Goal: Navigation & Orientation: Find specific page/section

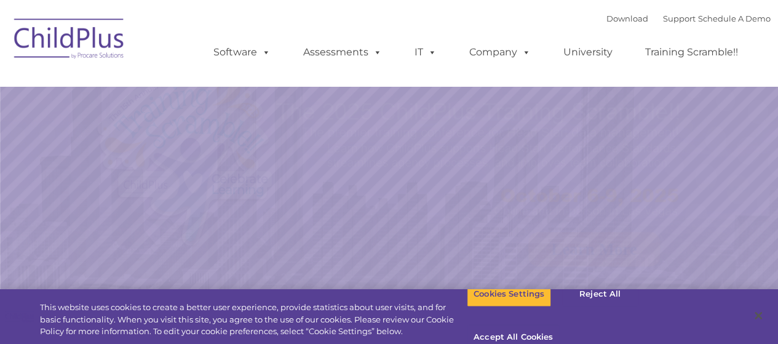
select select "MEDIUM"
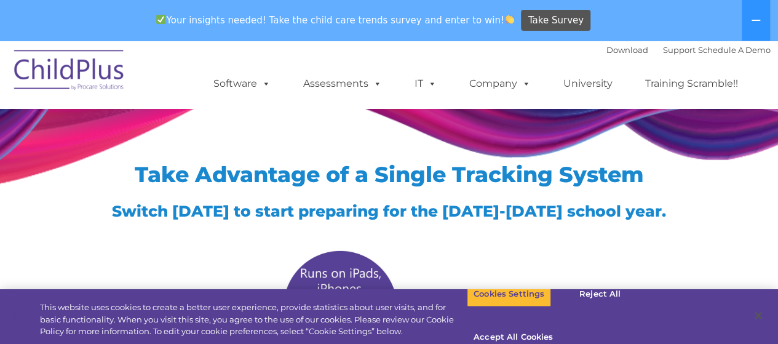
click at [497, 181] on span "Take Advantage of a Single Tracking System" at bounding box center [389, 174] width 509 height 26
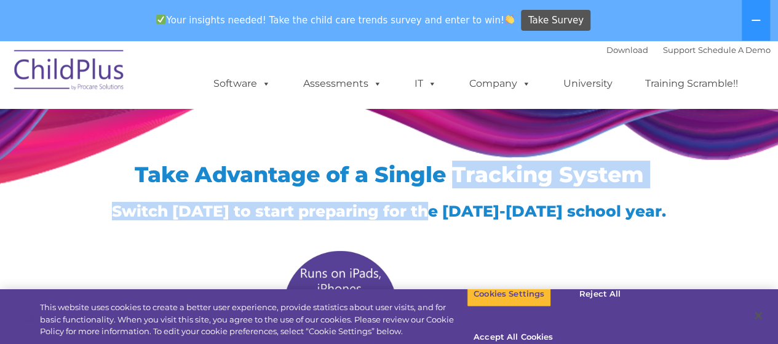
drag, startPoint x: 497, startPoint y: 181, endPoint x: 376, endPoint y: 178, distance: 121.1
click at [376, 178] on span "Take Advantage of a Single Tracking System" at bounding box center [389, 174] width 509 height 26
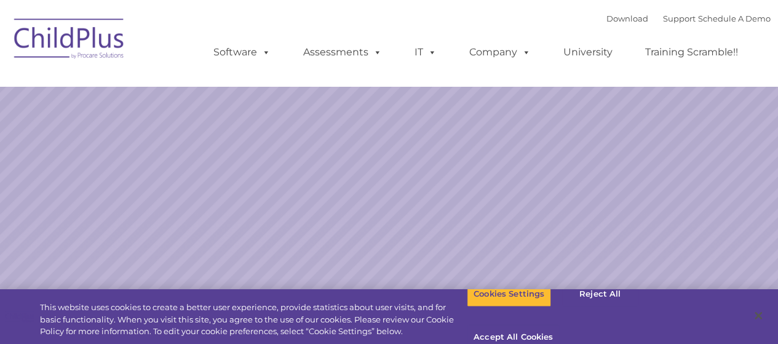
select select "MEDIUM"
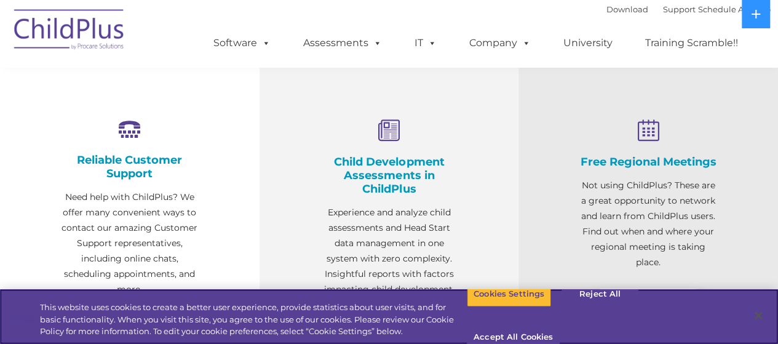
scroll to position [451, 0]
